Goal: Information Seeking & Learning: Learn about a topic

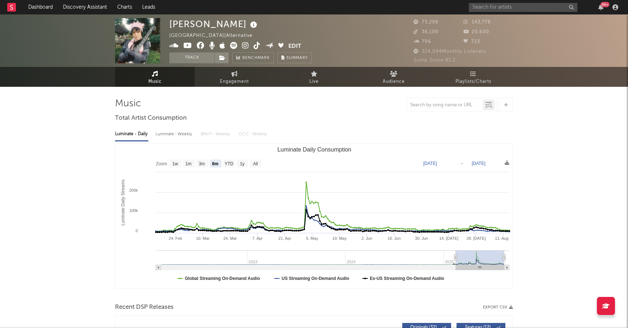
select select "6m"
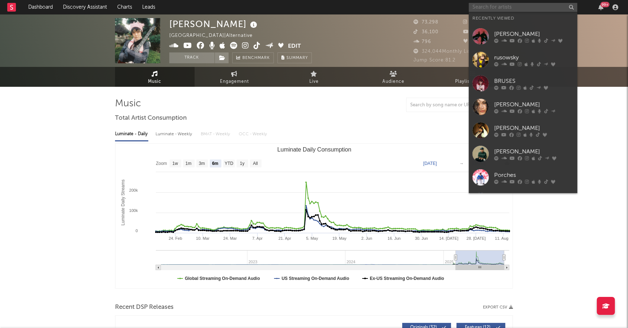
click at [482, 5] on input "text" at bounding box center [523, 7] width 109 height 9
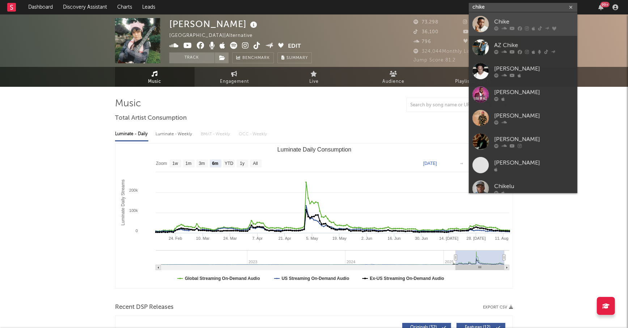
type input "chike"
click at [519, 17] on div "Chike" at bounding box center [534, 21] width 80 height 9
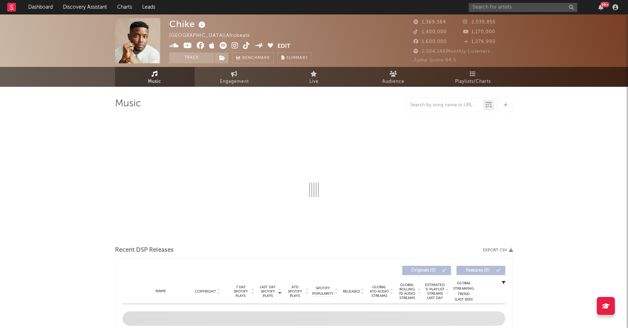
select select "6m"
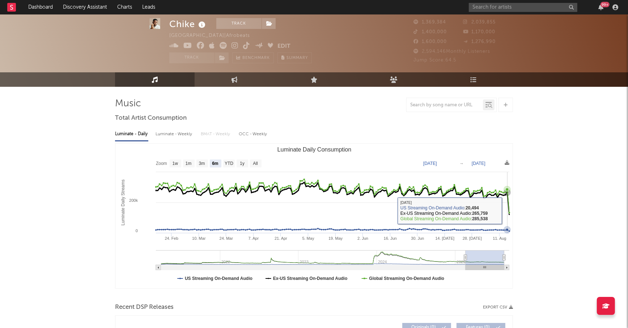
scroll to position [51, 0]
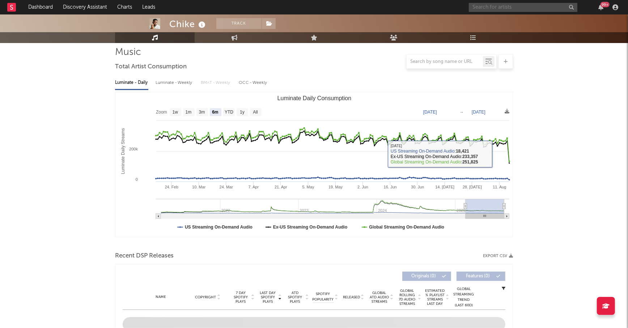
click at [484, 7] on input "text" at bounding box center [523, 7] width 109 height 9
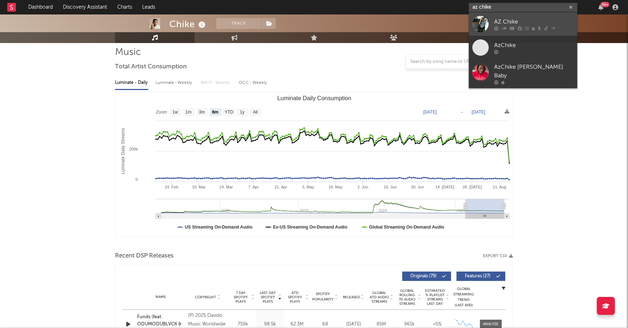
type input "az chike"
click at [514, 18] on div "AZ Chike" at bounding box center [534, 21] width 80 height 9
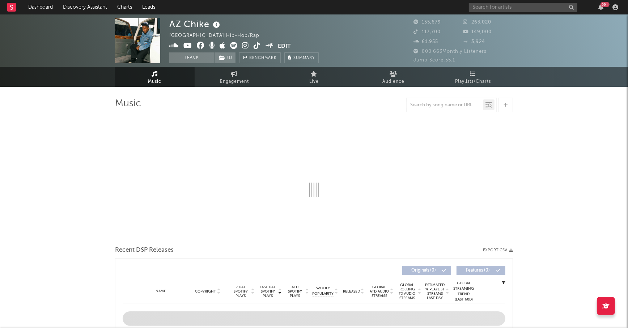
select select "6m"
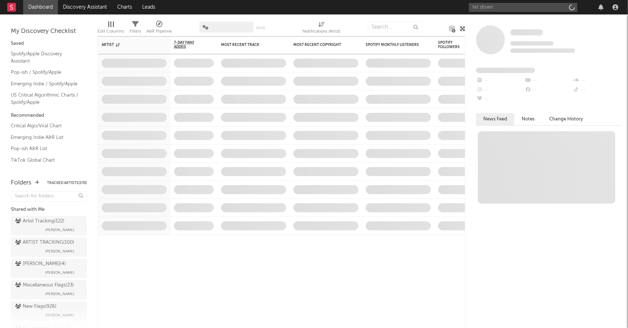
click at [510, 8] on input "let down" at bounding box center [523, 7] width 109 height 9
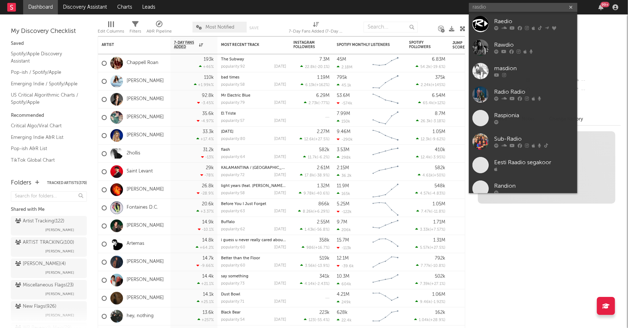
click at [479, 8] on input "rasdio" at bounding box center [523, 7] width 109 height 9
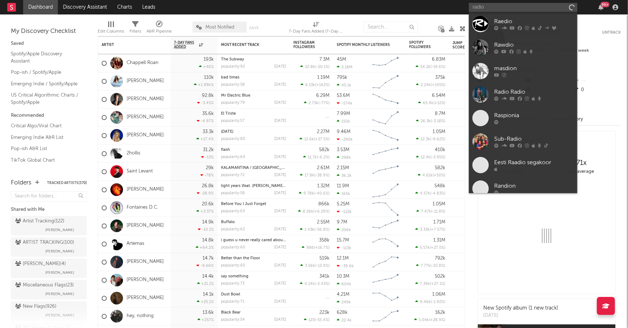
click at [489, 7] on input "radio" at bounding box center [523, 7] width 109 height 9
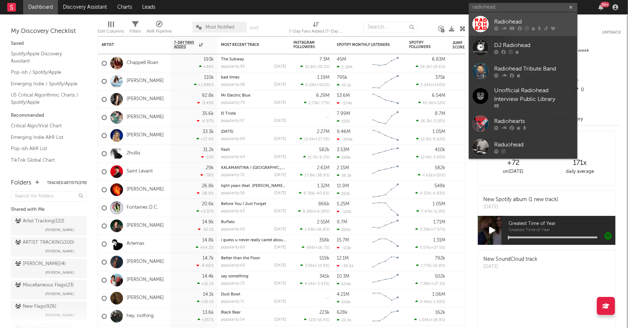
type input "radiohead"
click at [537, 17] on link "Radiohead" at bounding box center [523, 24] width 109 height 24
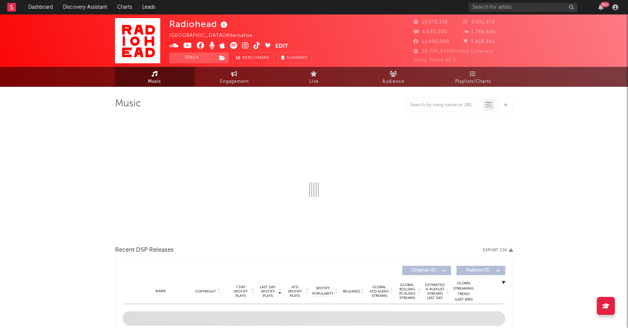
select select "6m"
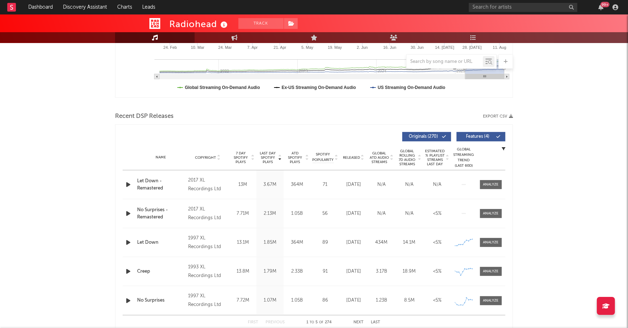
scroll to position [211, 0]
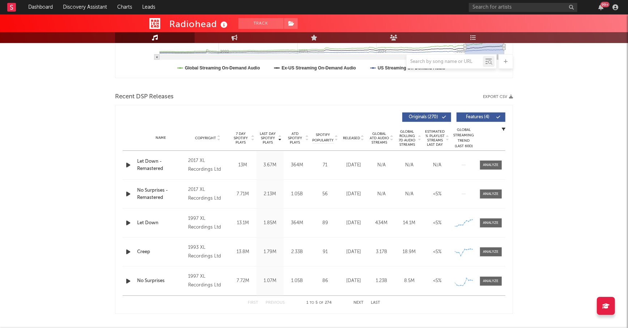
click at [494, 164] on div at bounding box center [491, 164] width 16 height 5
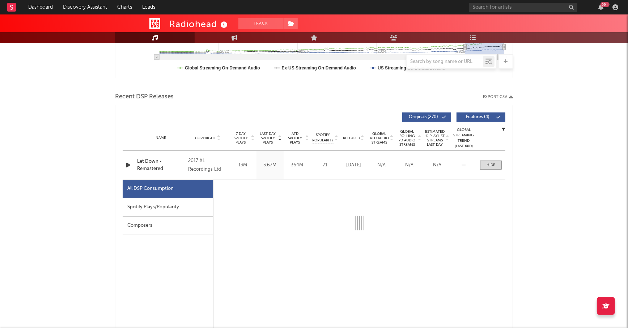
select select "6m"
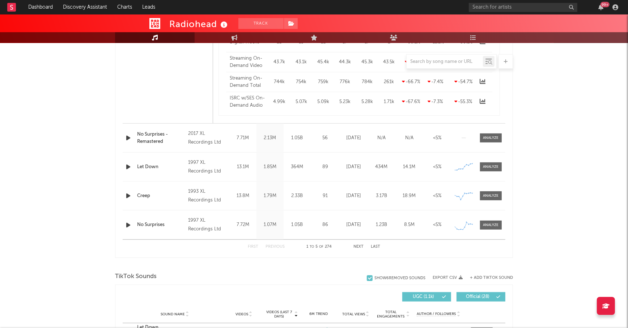
scroll to position [814, 0]
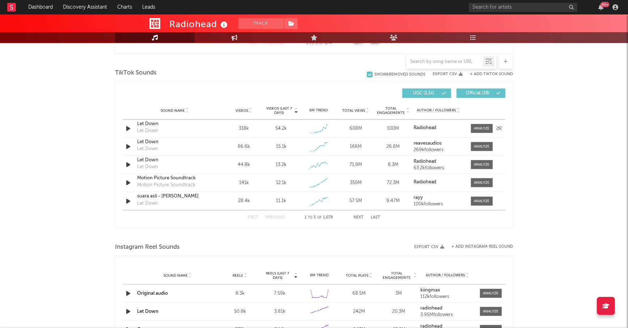
click at [151, 129] on div "Let Down" at bounding box center [147, 130] width 21 height 7
click at [149, 124] on div "Let Down" at bounding box center [175, 123] width 76 height 7
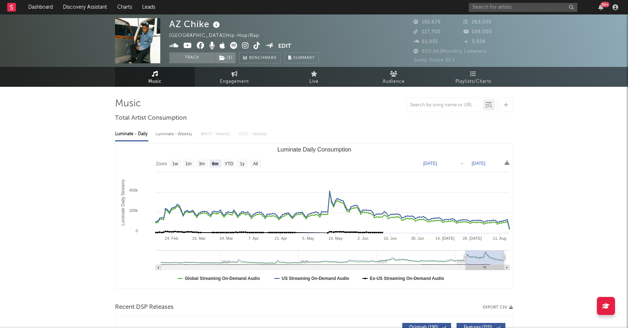
select select "6m"
click at [81, 3] on link "Discovery Assistant" at bounding box center [85, 7] width 54 height 14
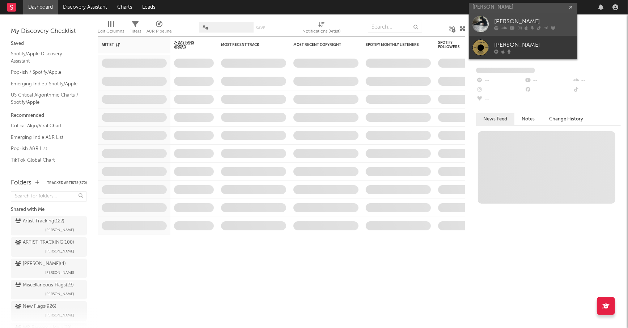
type input "ella woolsey"
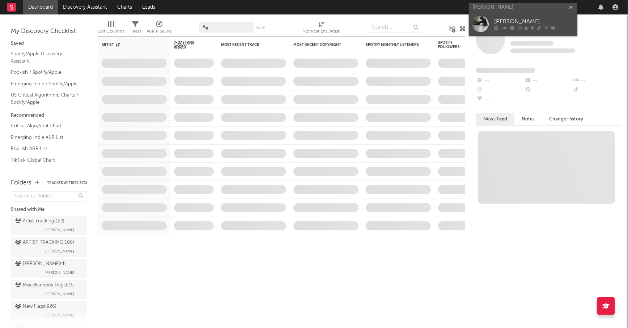
click at [518, 16] on link "Ella Woolsey" at bounding box center [523, 24] width 109 height 24
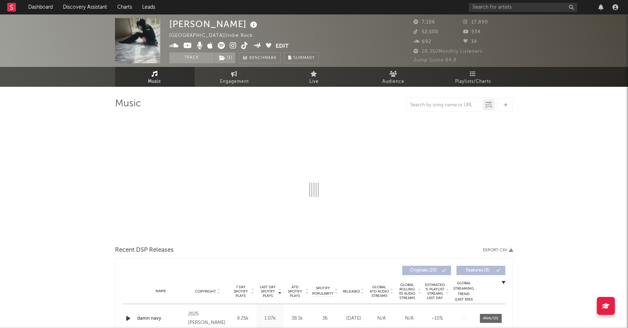
select select "1w"
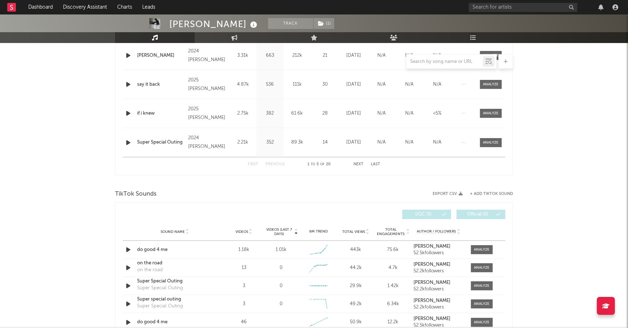
scroll to position [489, 0]
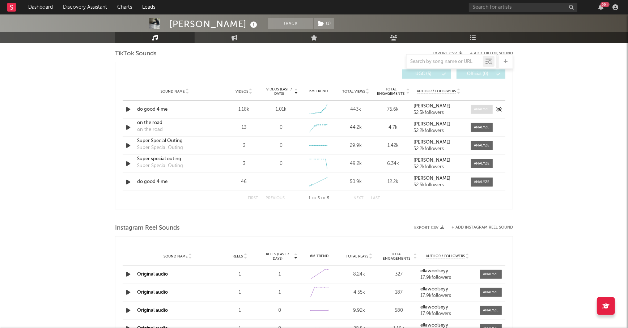
click at [485, 111] on span at bounding box center [482, 109] width 22 height 9
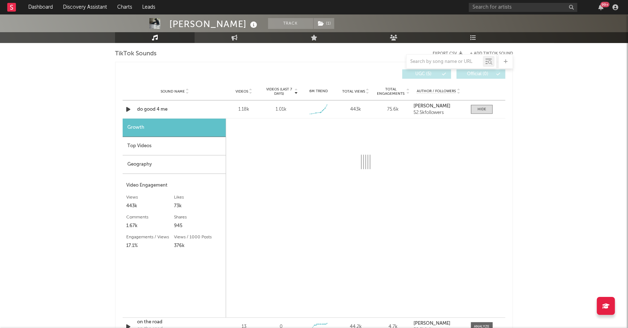
select select "1w"
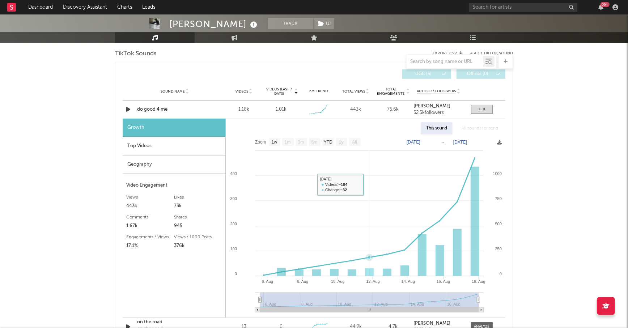
scroll to position [518, 0]
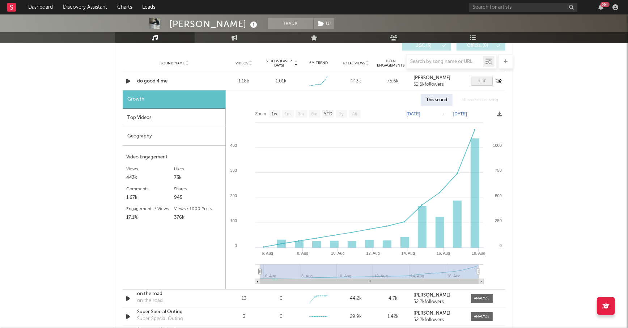
click at [478, 78] on div at bounding box center [481, 80] width 9 height 5
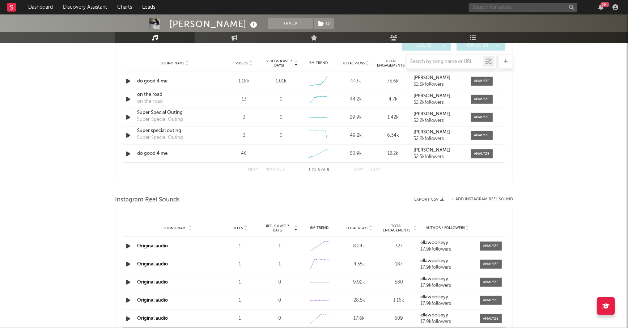
click at [497, 8] on input "text" at bounding box center [523, 7] width 109 height 9
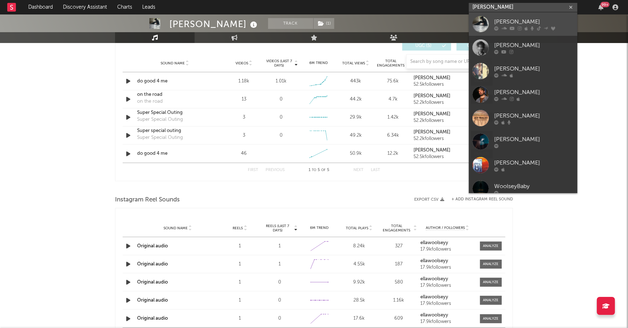
type input "woolsey"
click at [513, 18] on div "Ella Woolsey" at bounding box center [534, 21] width 80 height 9
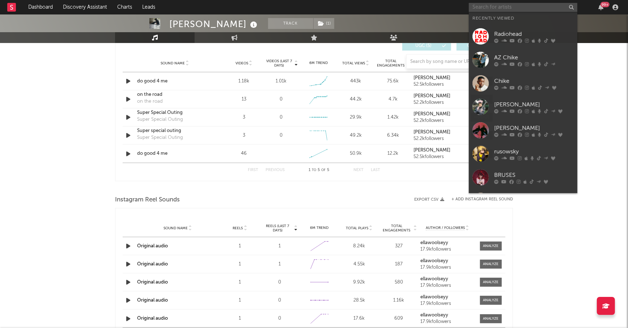
click at [504, 8] on input "text" at bounding box center [523, 7] width 109 height 9
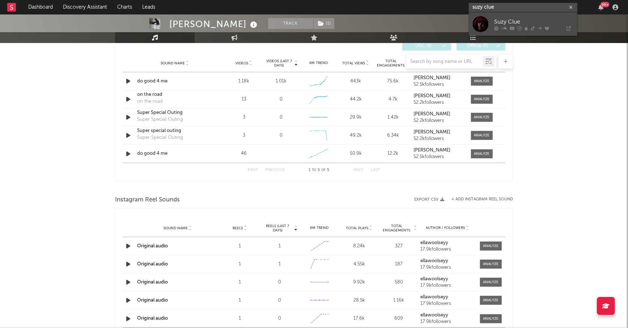
type input "suzy clue"
click at [515, 17] on link "Suzy Clue" at bounding box center [523, 24] width 109 height 24
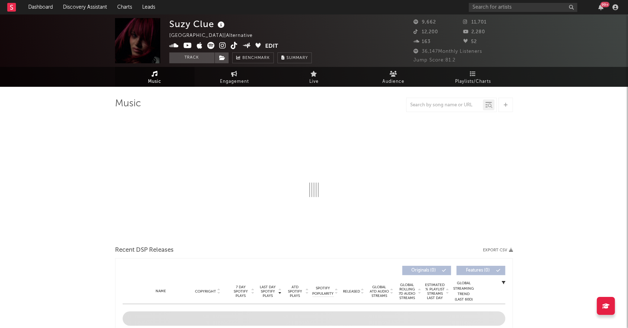
select select "6m"
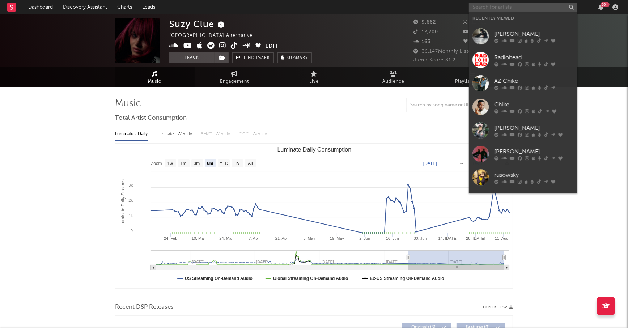
click at [498, 10] on input "text" at bounding box center [523, 7] width 109 height 9
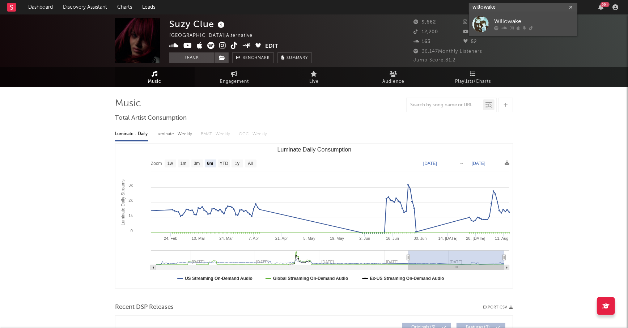
type input "willowake"
click at [531, 16] on link "Willowake" at bounding box center [523, 24] width 109 height 24
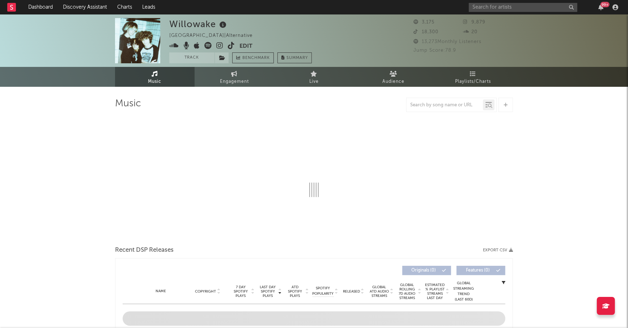
select select "1w"
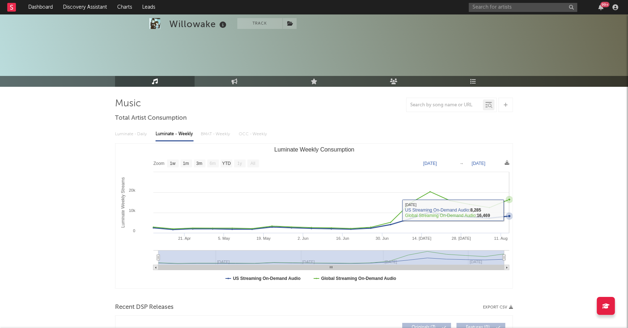
scroll to position [196, 0]
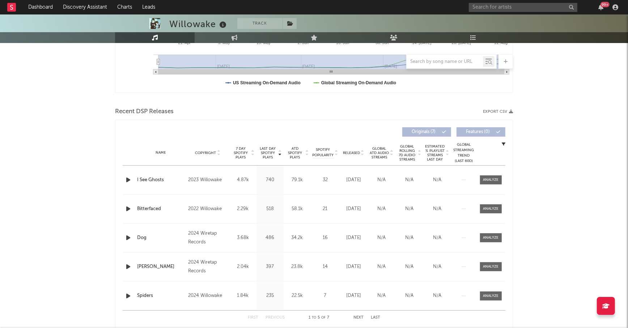
click at [268, 153] on span "Last Day Spotify Plays" at bounding box center [267, 152] width 19 height 13
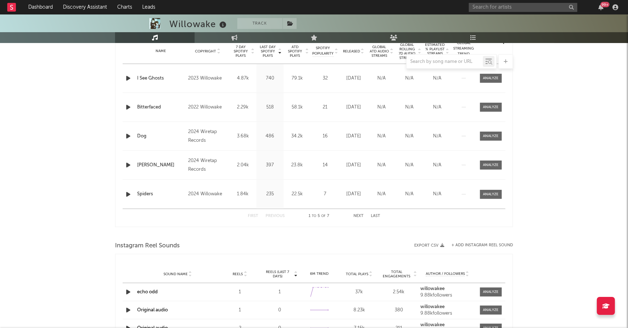
scroll to position [292, 0]
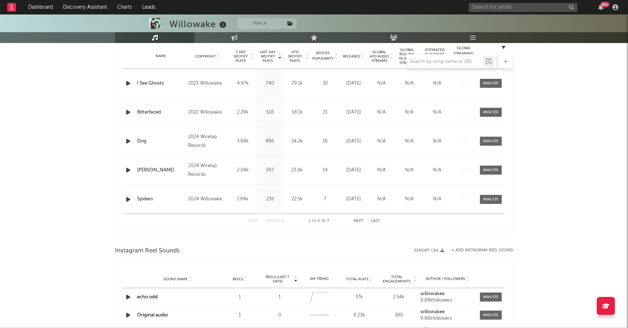
click at [358, 219] on button "Next" at bounding box center [358, 221] width 10 height 4
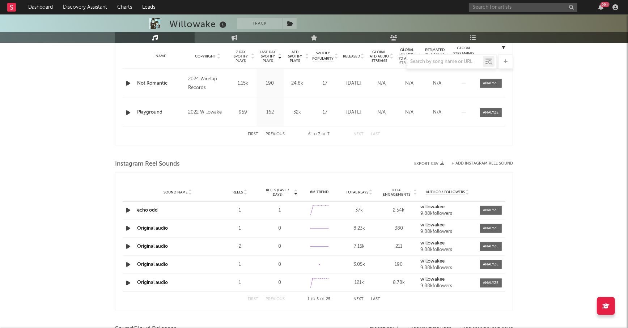
click at [256, 133] on button "First" at bounding box center [253, 134] width 10 height 4
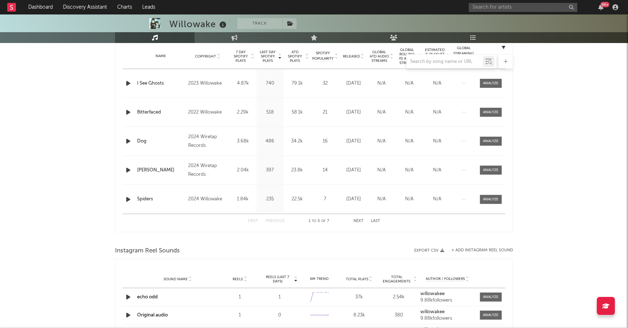
click at [360, 221] on button "Next" at bounding box center [358, 221] width 10 height 4
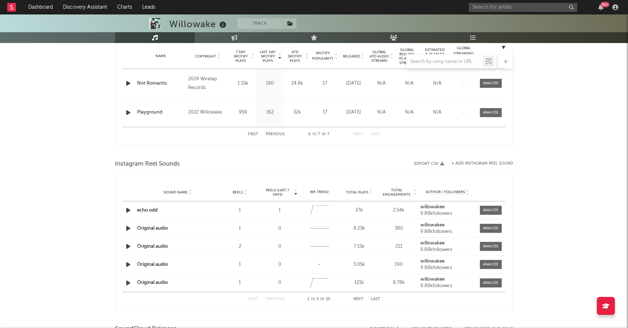
click at [254, 129] on div "First Previous 6 to 7 of 7 Next Last" at bounding box center [314, 134] width 132 height 14
click at [254, 133] on button "First" at bounding box center [253, 134] width 10 height 4
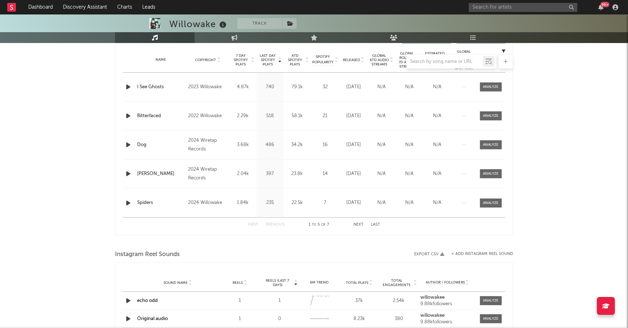
scroll to position [272, 0]
